Goal: Task Accomplishment & Management: Manage account settings

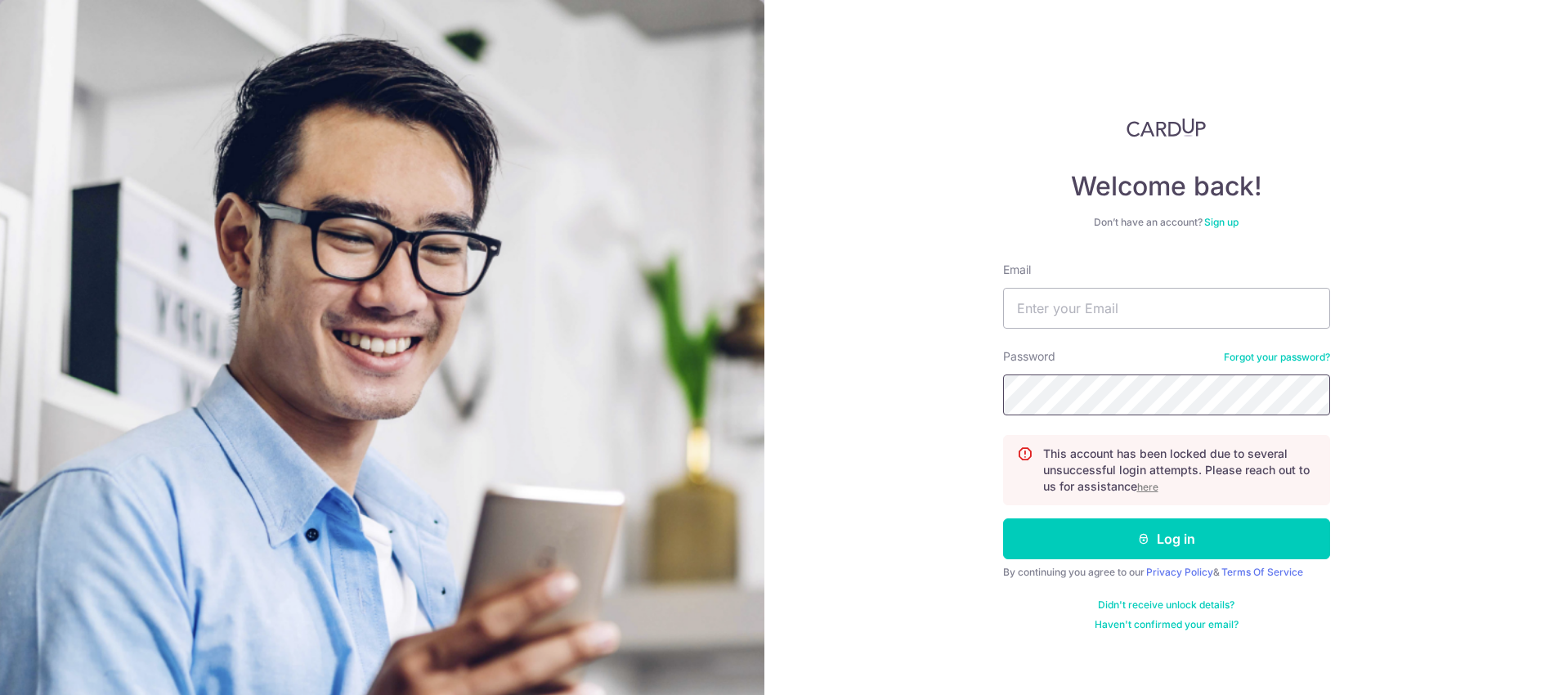
type input "dwAuXkxSqkGYbsZQYuss"
drag, startPoint x: 1217, startPoint y: 306, endPoint x: 913, endPoint y: 291, distance: 304.4
click at [913, 291] on div "Welcome back! Don’t have an account? Sign up Email dwAuXkxSqkGYbsZQYuss Passwor…" at bounding box center [1166, 347] width 803 height 695
type input "Ng.audrey@gmail.com"
click at [1144, 490] on u "here" at bounding box center [1148, 487] width 21 height 12
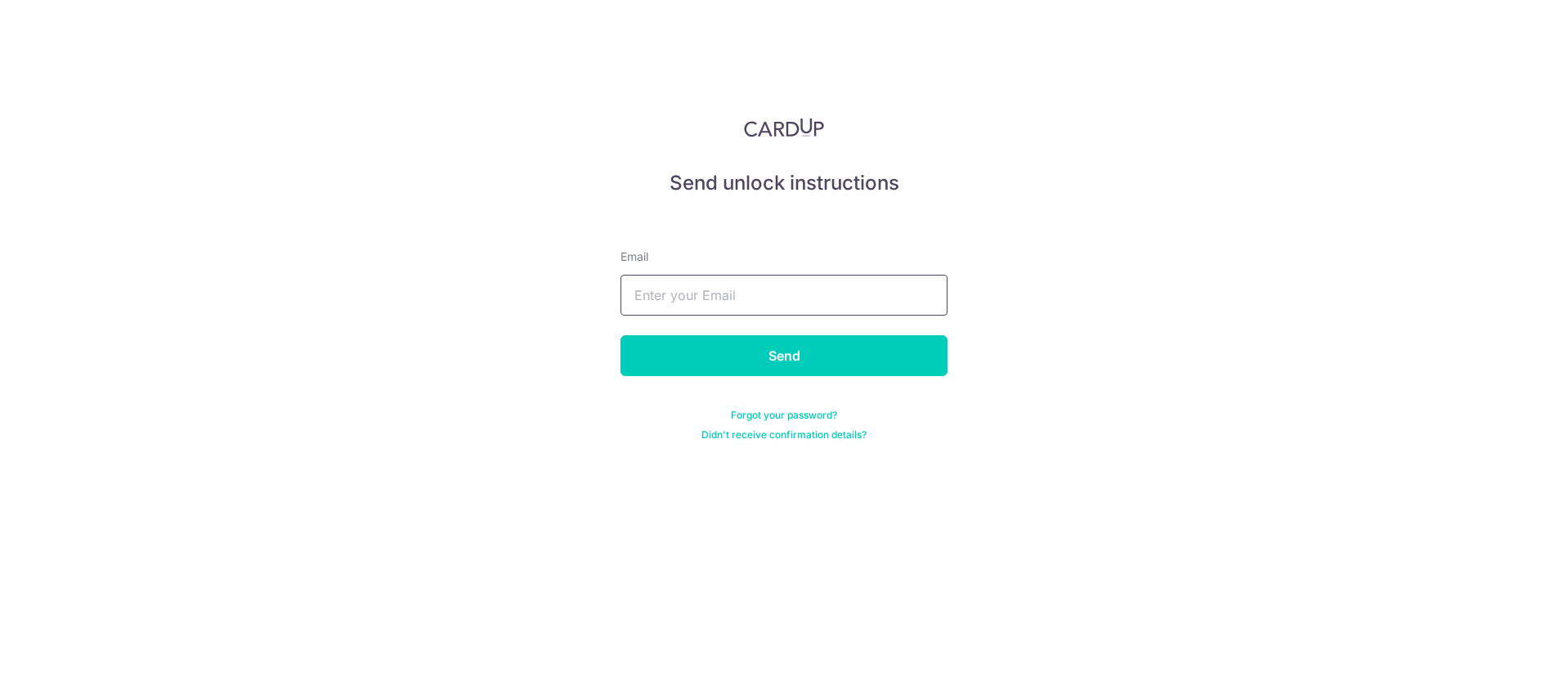
click at [842, 297] on input "text" at bounding box center [784, 295] width 327 height 41
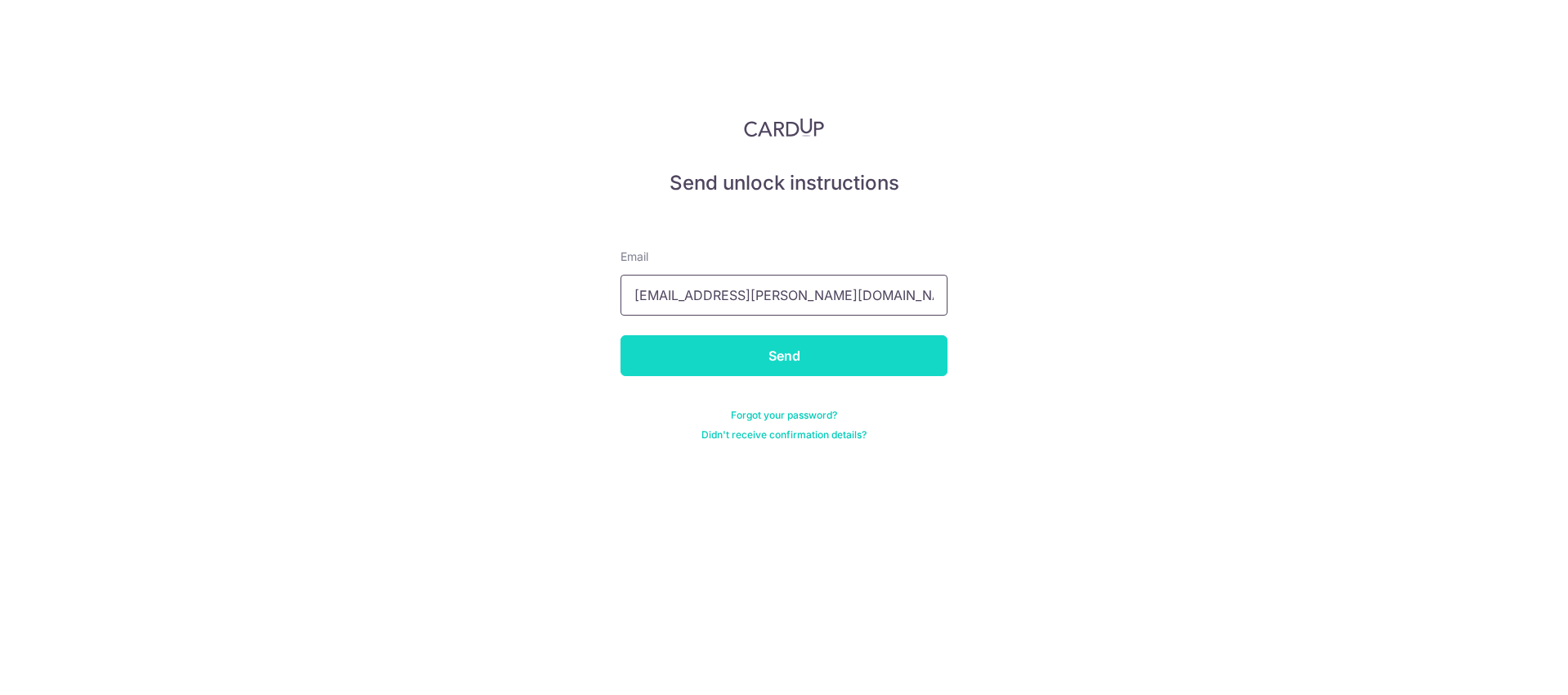
type input "[EMAIL_ADDRESS][PERSON_NAME][DOMAIN_NAME]"
click at [862, 357] on input "Send" at bounding box center [784, 356] width 327 height 41
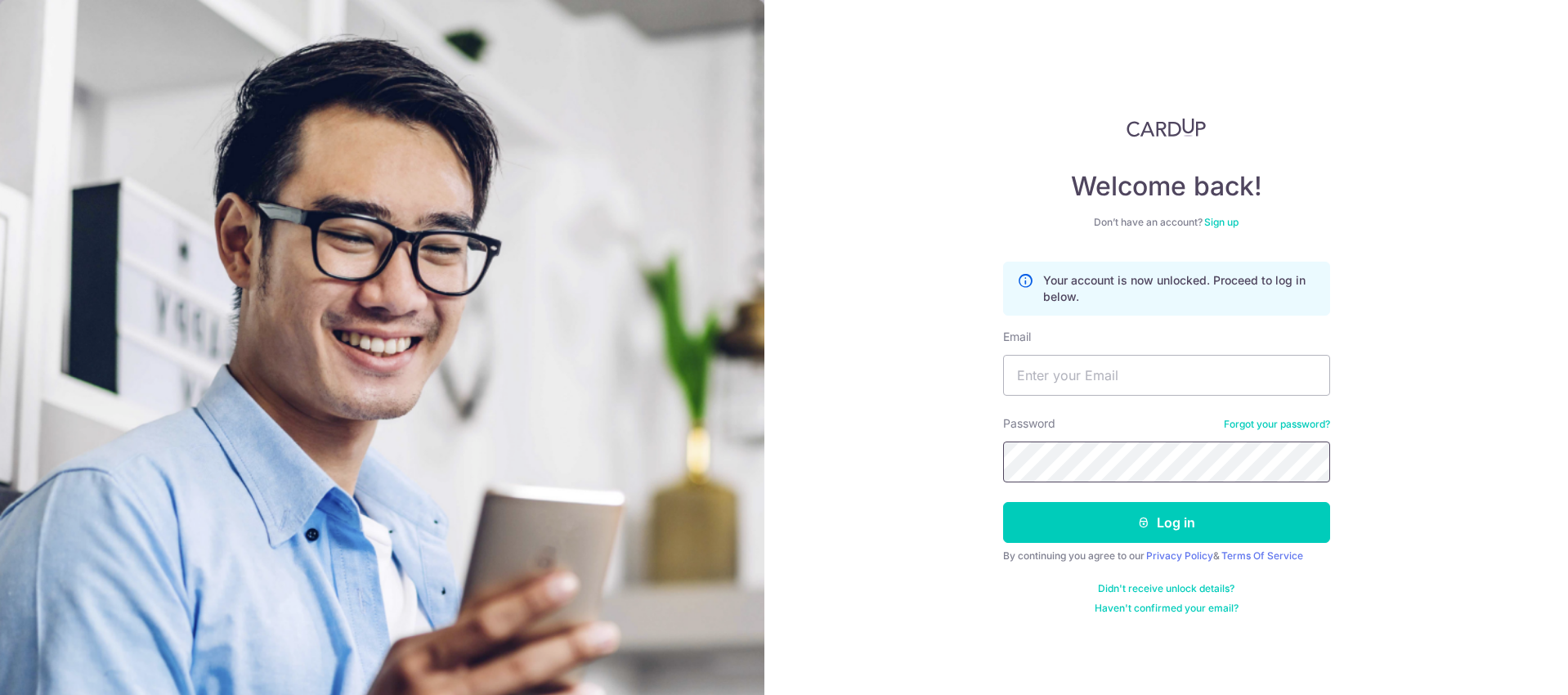
type input "[EMAIL_ADDRESS][PERSON_NAME][DOMAIN_NAME]"
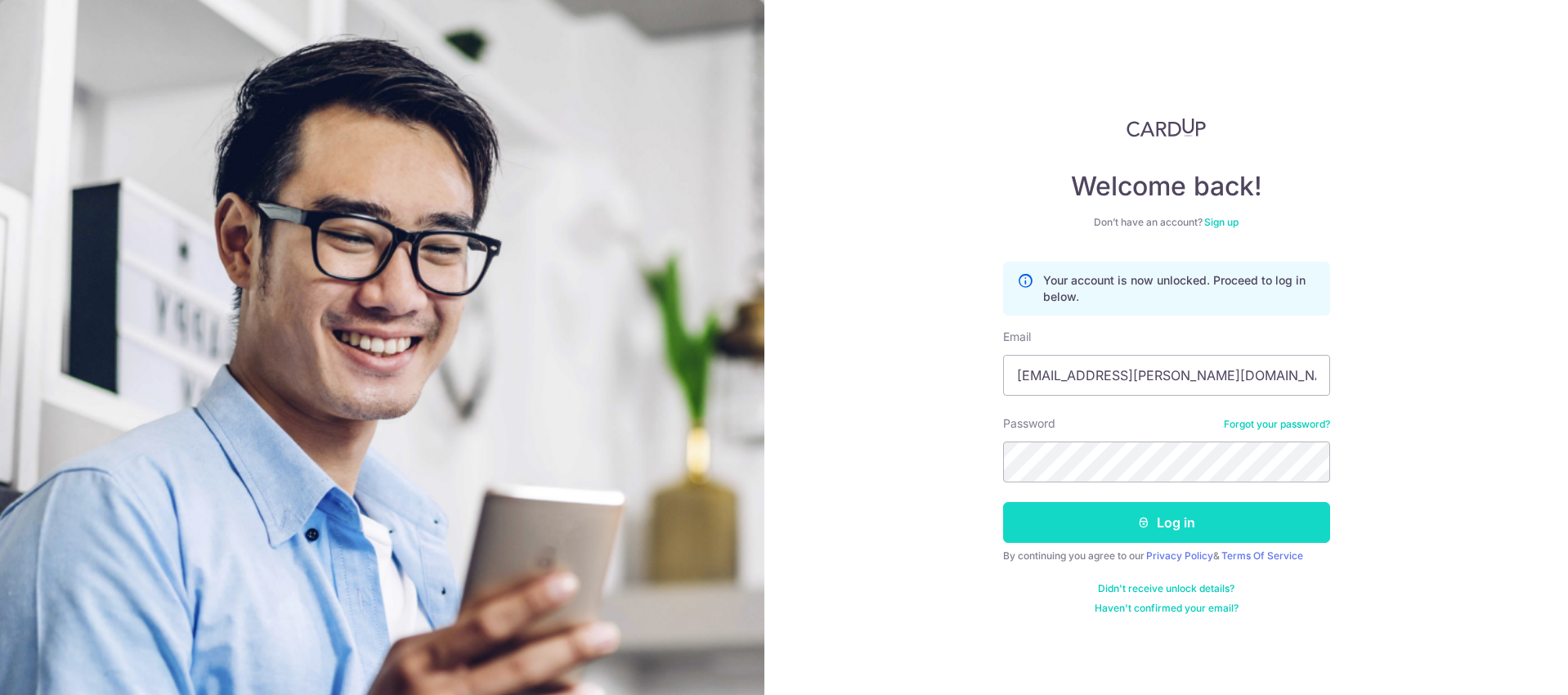
click at [1182, 540] on button "Log in" at bounding box center [1167, 522] width 327 height 41
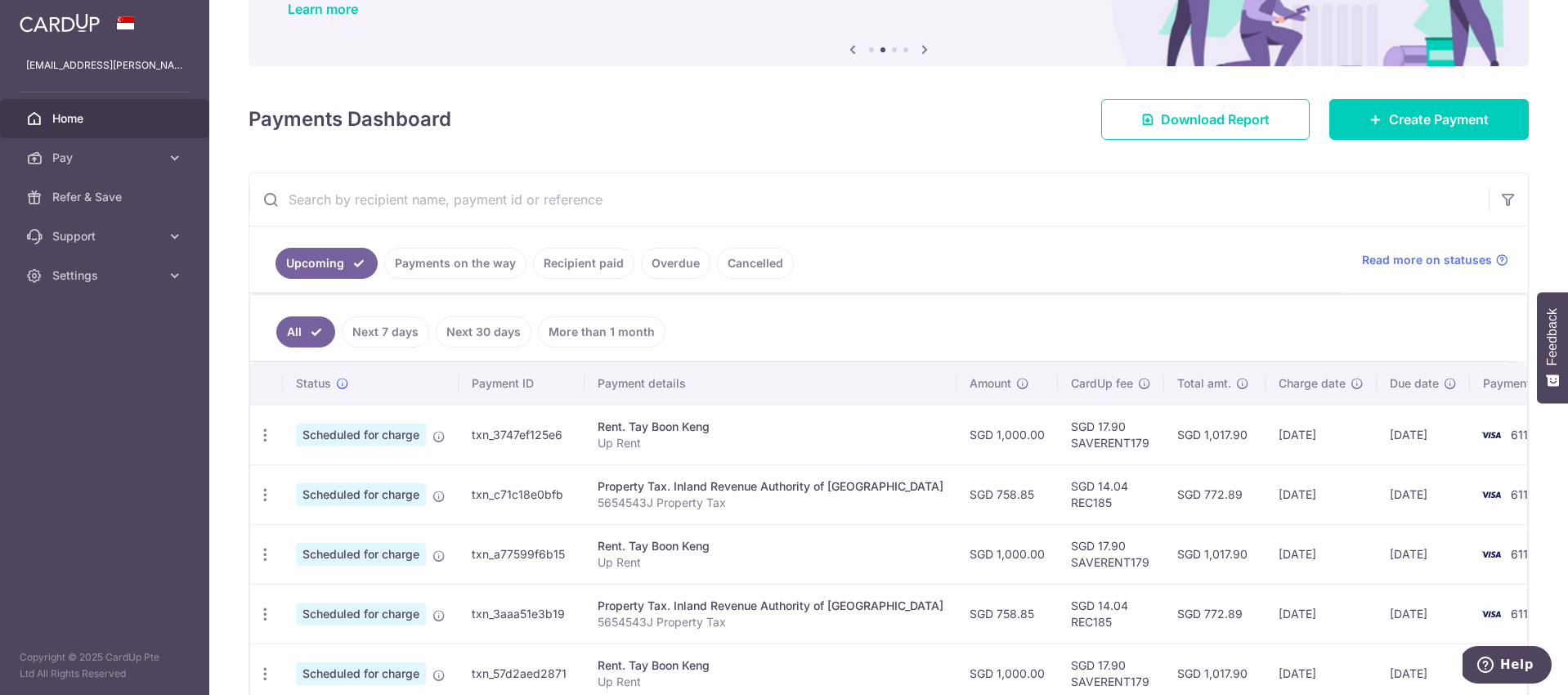
scroll to position [312, 0]
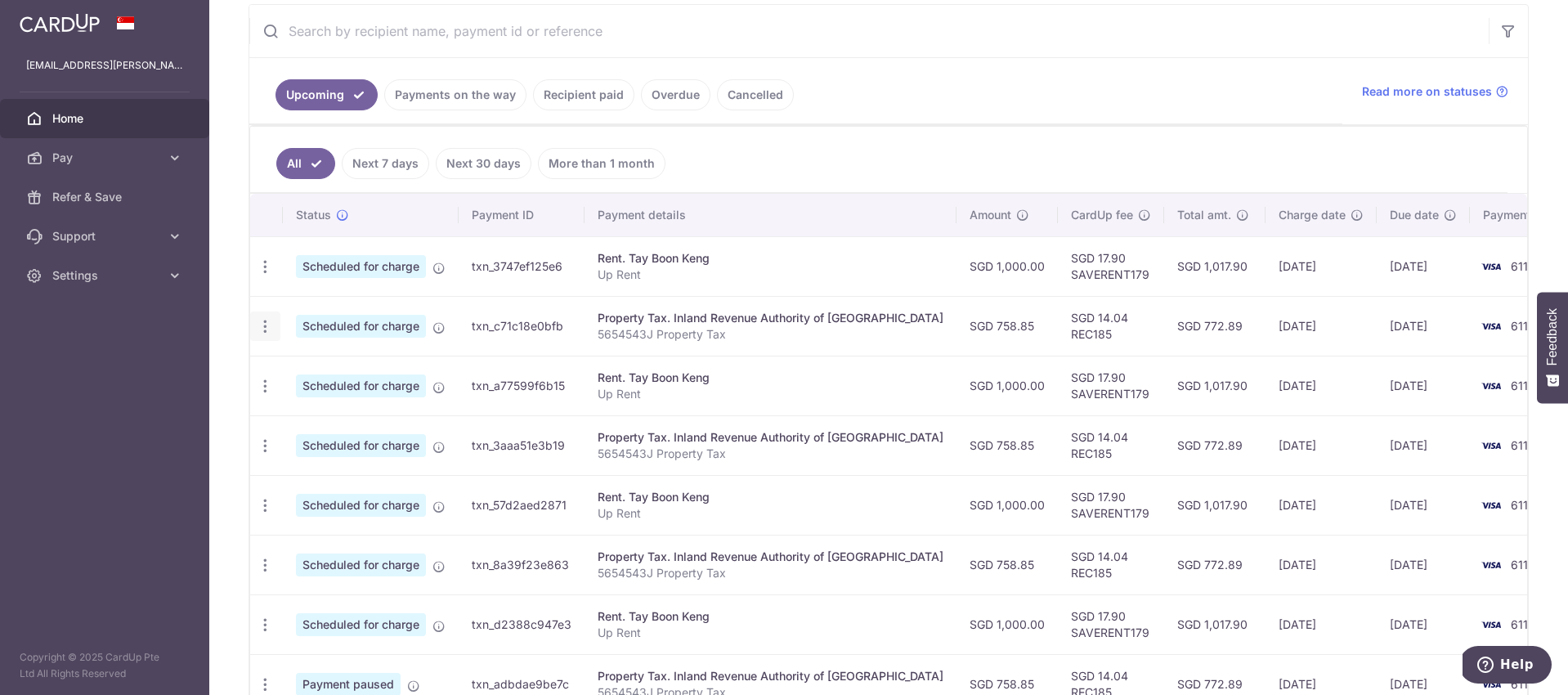
click at [265, 275] on icon "button" at bounding box center [265, 266] width 17 height 17
click at [309, 378] on span "Update payment" at bounding box center [352, 371] width 111 height 19
radio input "true"
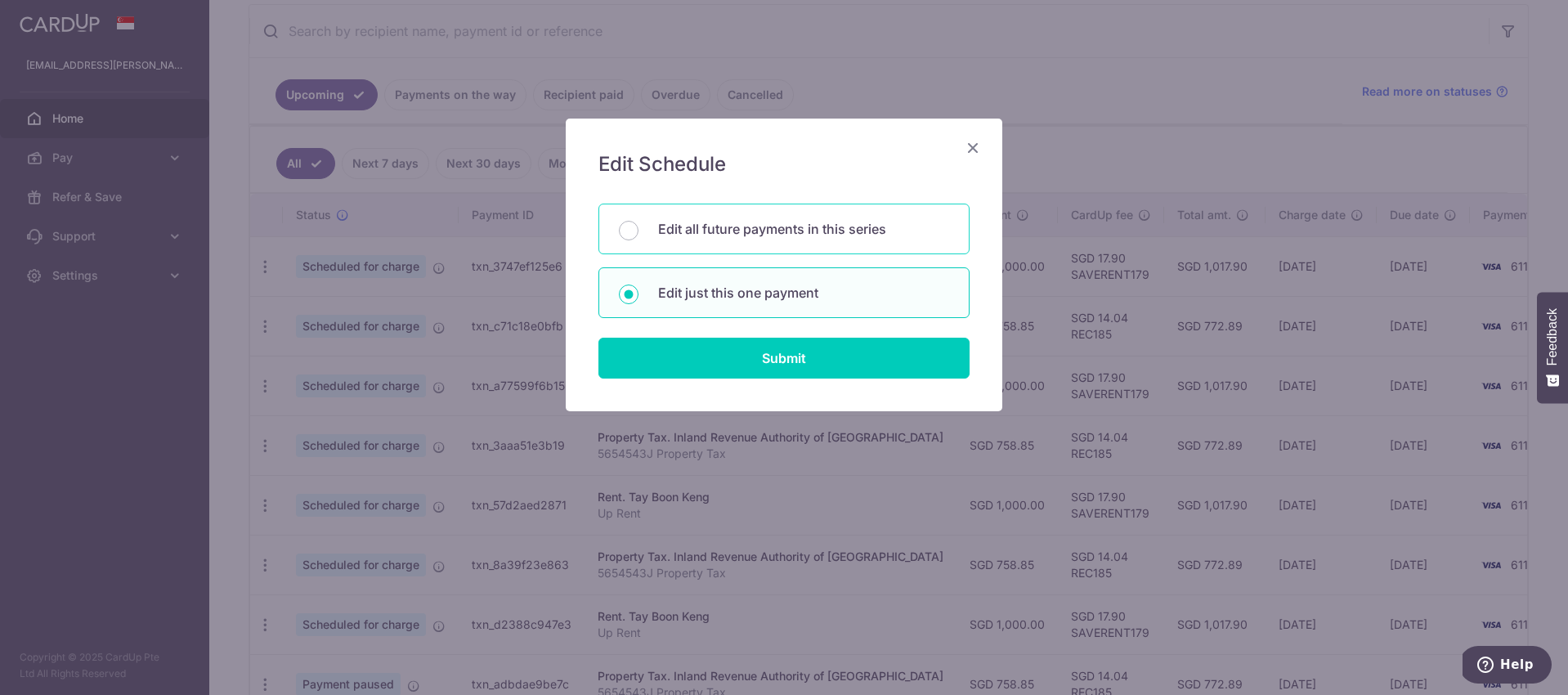
click at [748, 225] on p "Edit all future payments in this series" at bounding box center [803, 229] width 291 height 19
click at [639, 225] on input "Edit all future payments in this series" at bounding box center [628, 230] width 19 height 19
radio input "true"
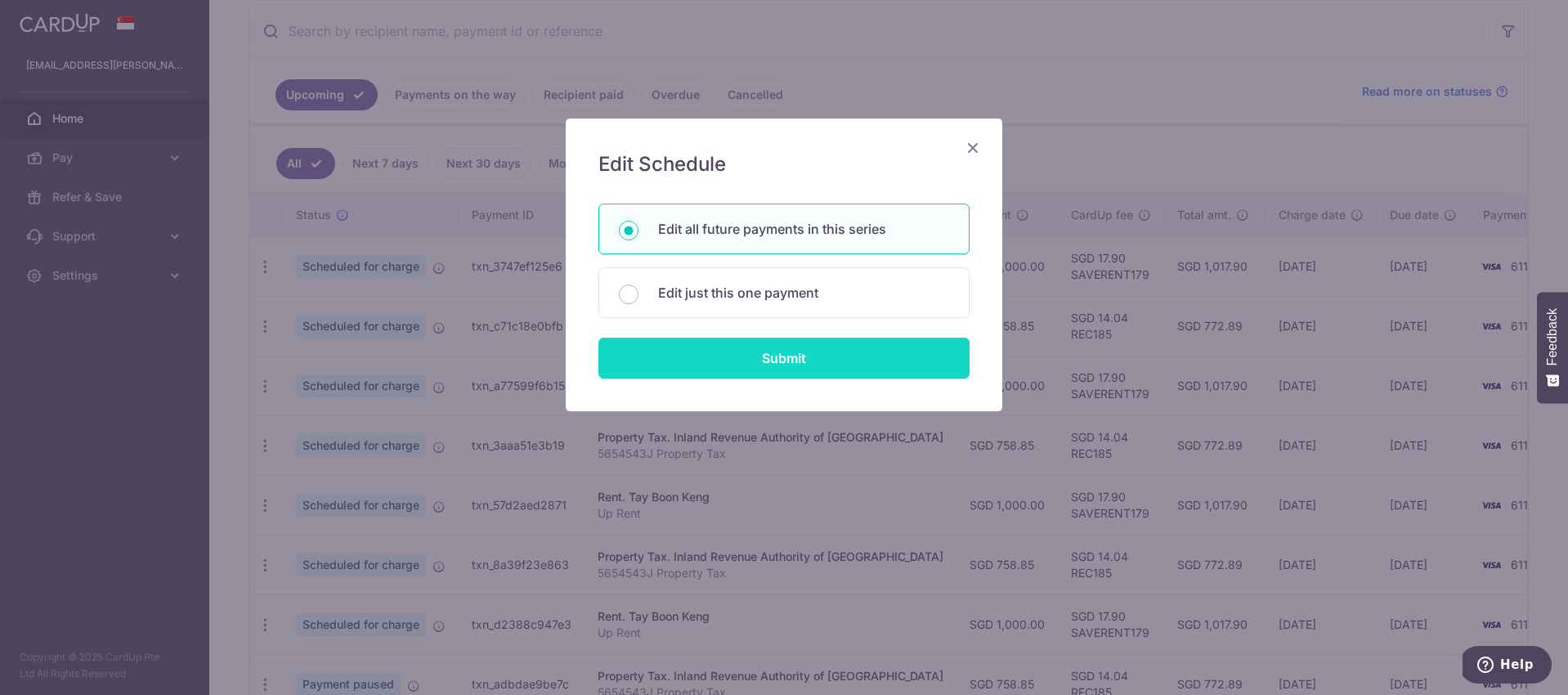
click at [812, 354] on input "Submit" at bounding box center [783, 359] width 371 height 41
radio input "true"
type input "758.85"
type input "5654543J"
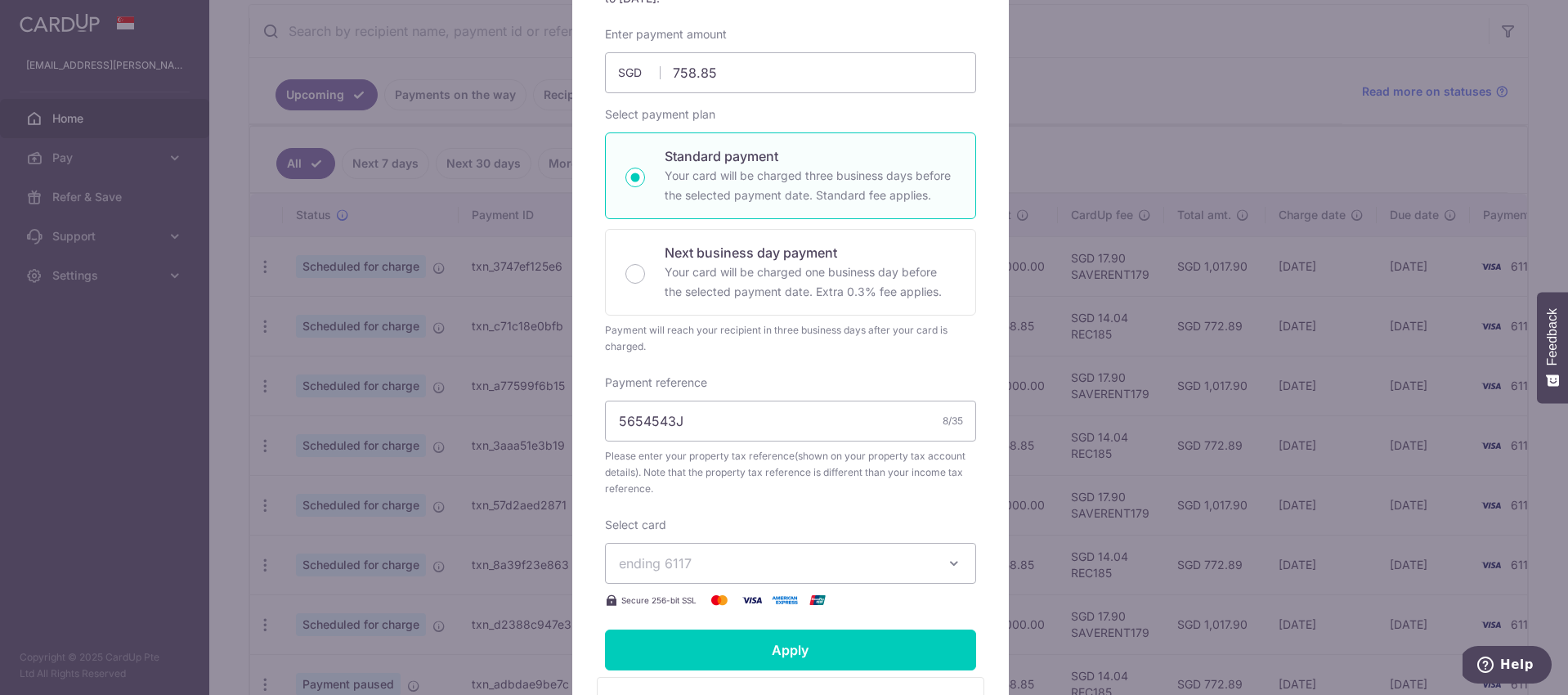
scroll to position [0, 0]
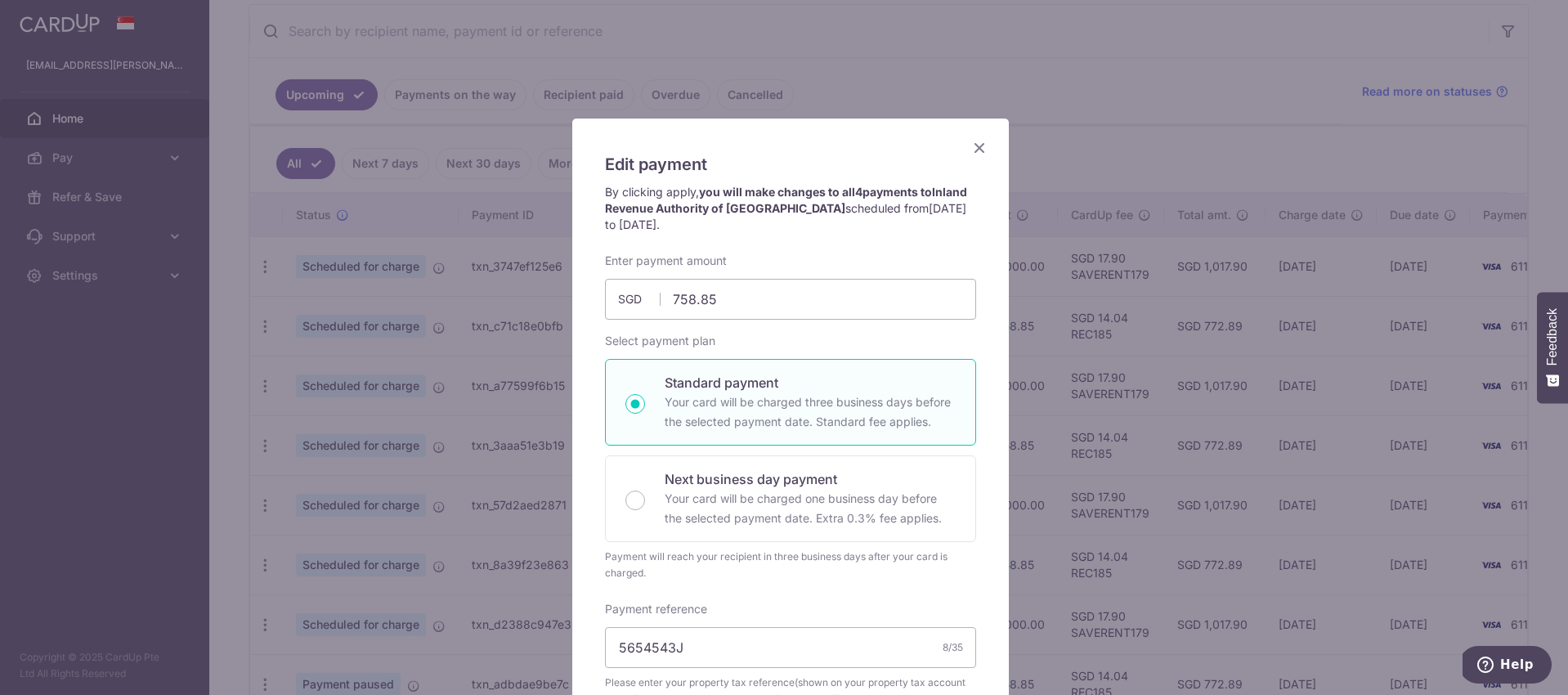
click at [973, 156] on icon "Close" at bounding box center [980, 147] width 19 height 20
